Goal: Task Accomplishment & Management: Manage account settings

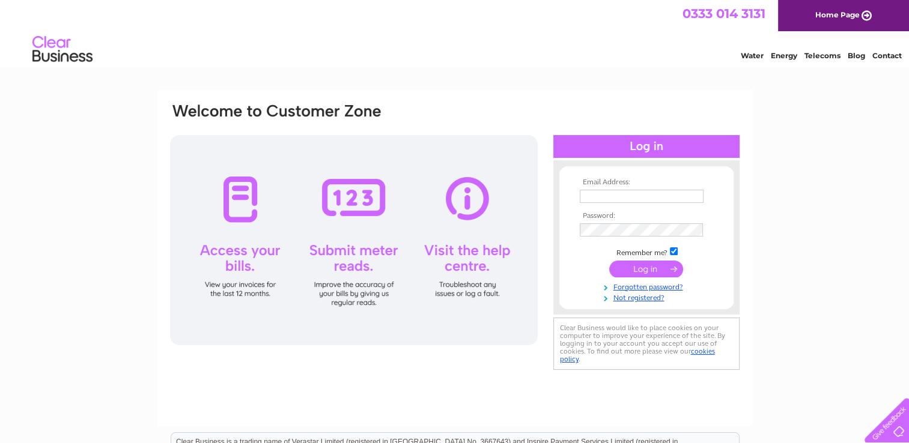
click at [637, 197] on input "text" at bounding box center [641, 196] width 124 height 13
drag, startPoint x: 692, startPoint y: 195, endPoint x: 603, endPoint y: 196, distance: 88.9
click at [522, 196] on div "Email Address: Accounts@abacusvalves.com Password:" at bounding box center [455, 238] width 572 height 272
type input "m"
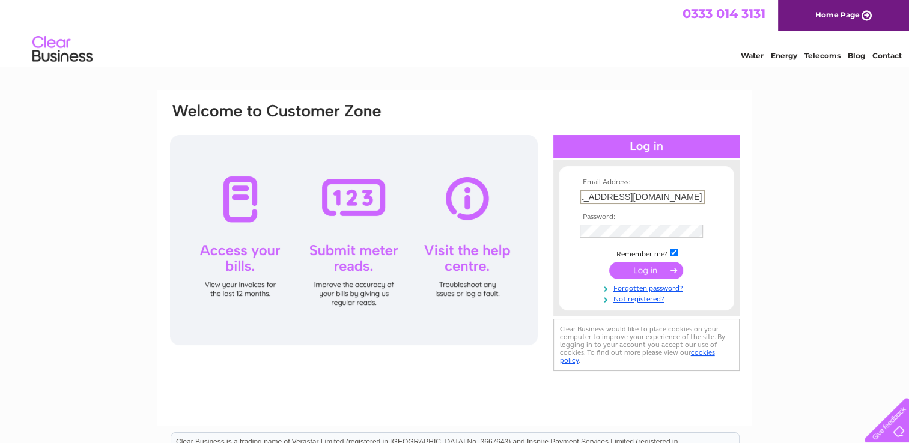
type input "[EMAIL_ADDRESS][DOMAIN_NAME]"
click at [633, 268] on input "submit" at bounding box center [646, 269] width 74 height 17
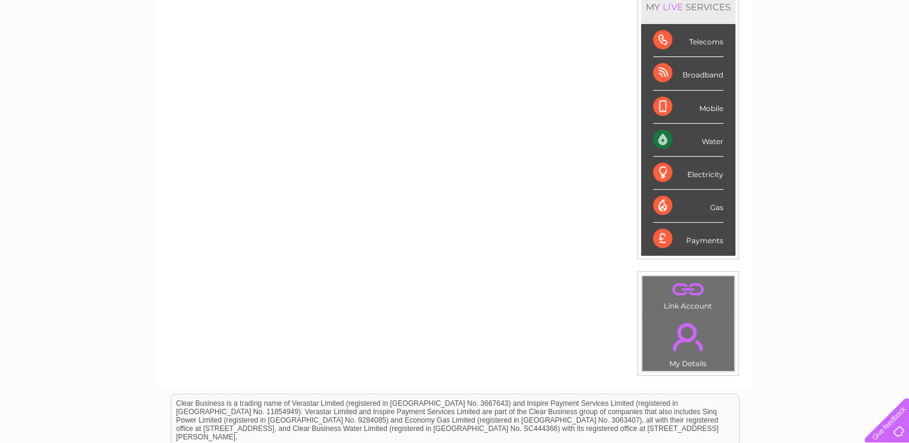
scroll to position [60, 0]
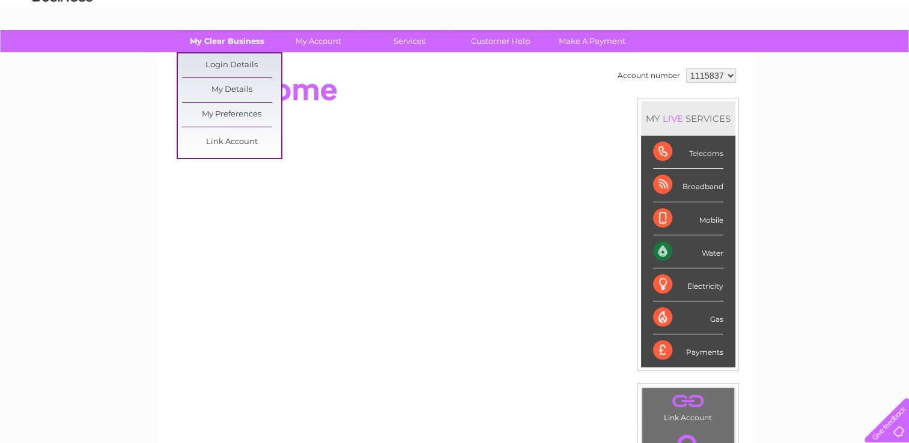
click at [223, 43] on link "My Clear Business" at bounding box center [226, 41] width 99 height 22
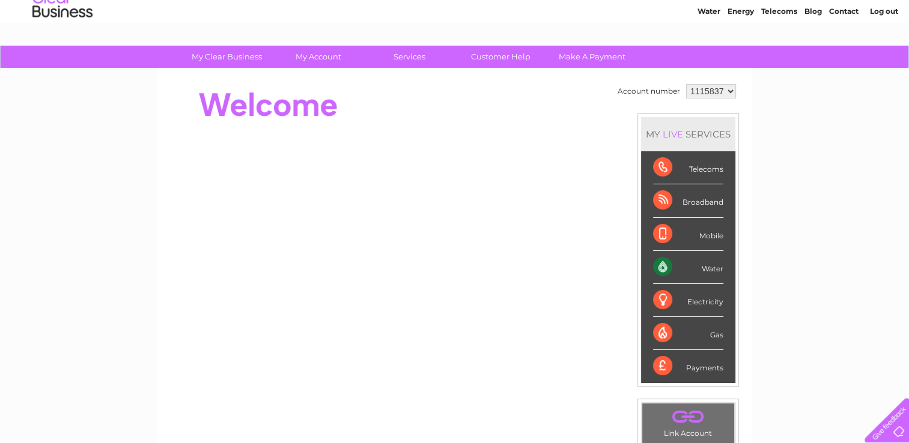
scroll to position [28, 0]
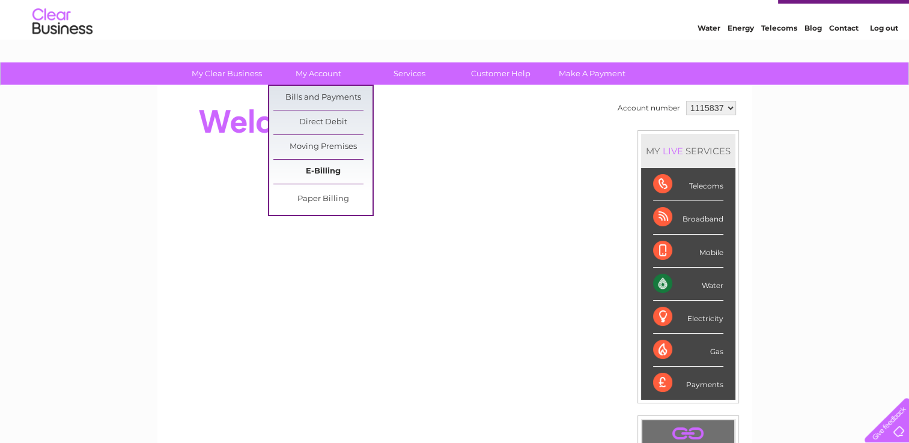
click at [327, 166] on link "E-Billing" at bounding box center [322, 172] width 99 height 24
click at [345, 96] on link "Bills and Payments" at bounding box center [322, 98] width 99 height 24
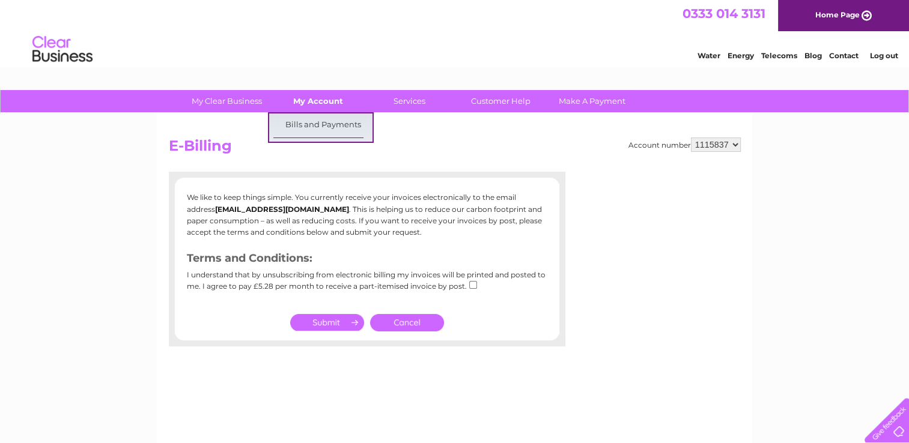
click at [319, 99] on link "My Account" at bounding box center [317, 101] width 99 height 22
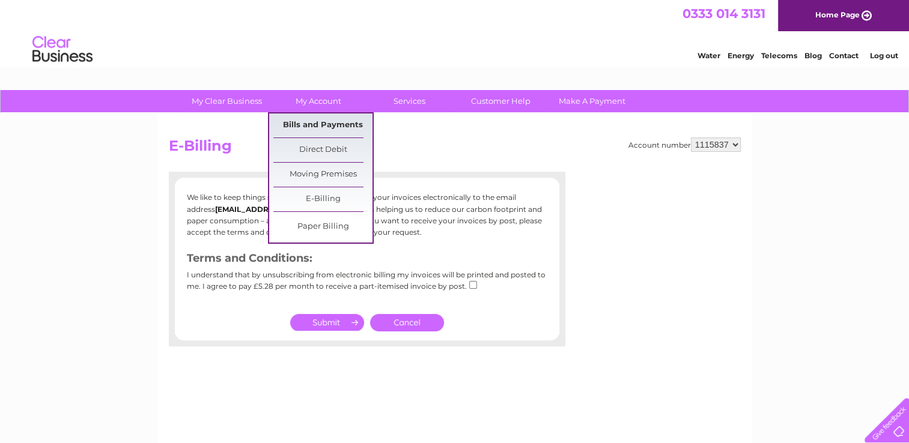
click at [312, 126] on link "Bills and Payments" at bounding box center [322, 125] width 99 height 24
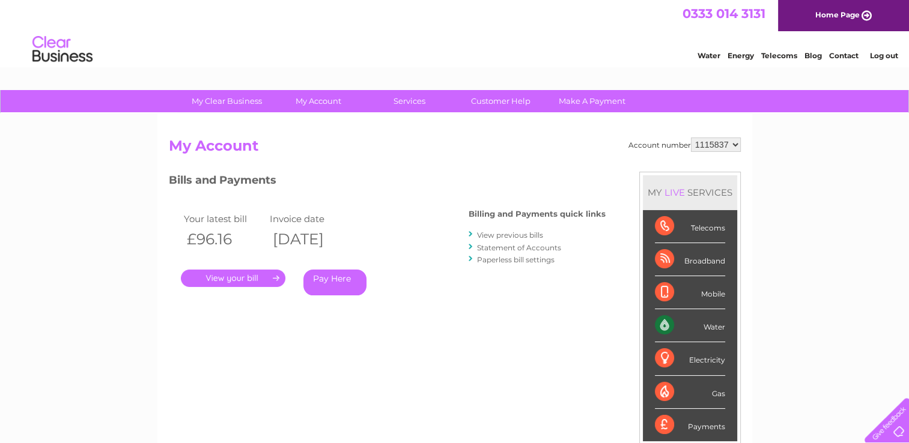
click at [226, 280] on link "." at bounding box center [233, 278] width 104 height 17
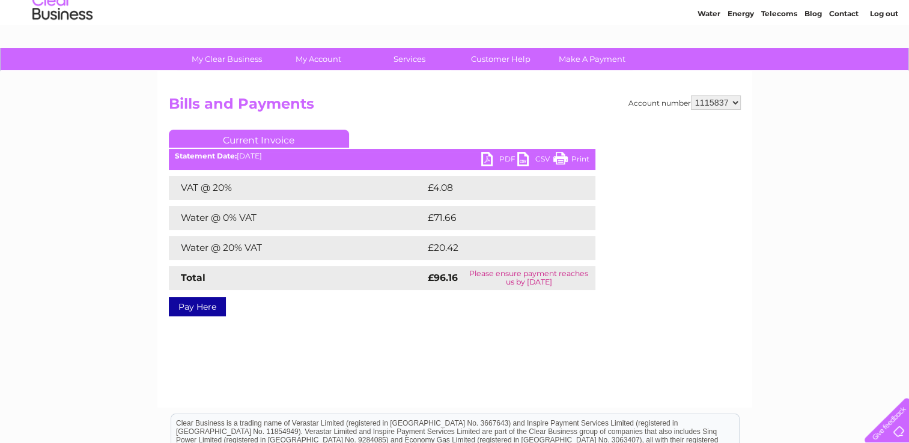
scroll to position [60, 0]
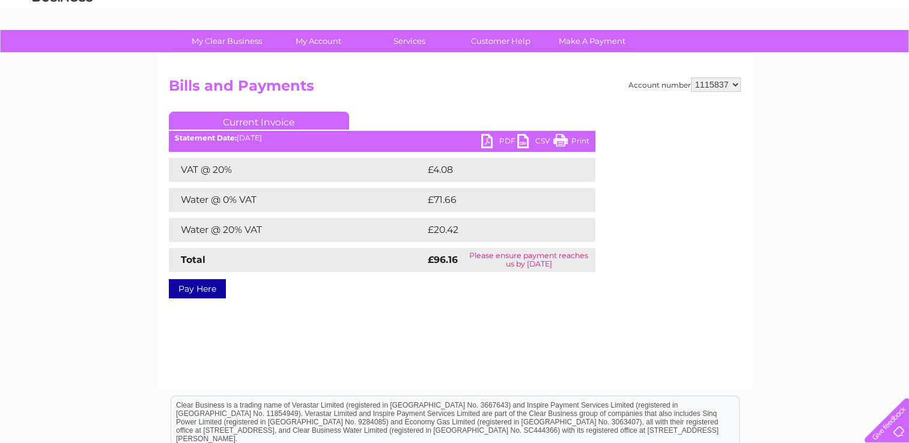
click at [497, 141] on link "PDF" at bounding box center [499, 142] width 36 height 17
